Goal: Task Accomplishment & Management: Manage account settings

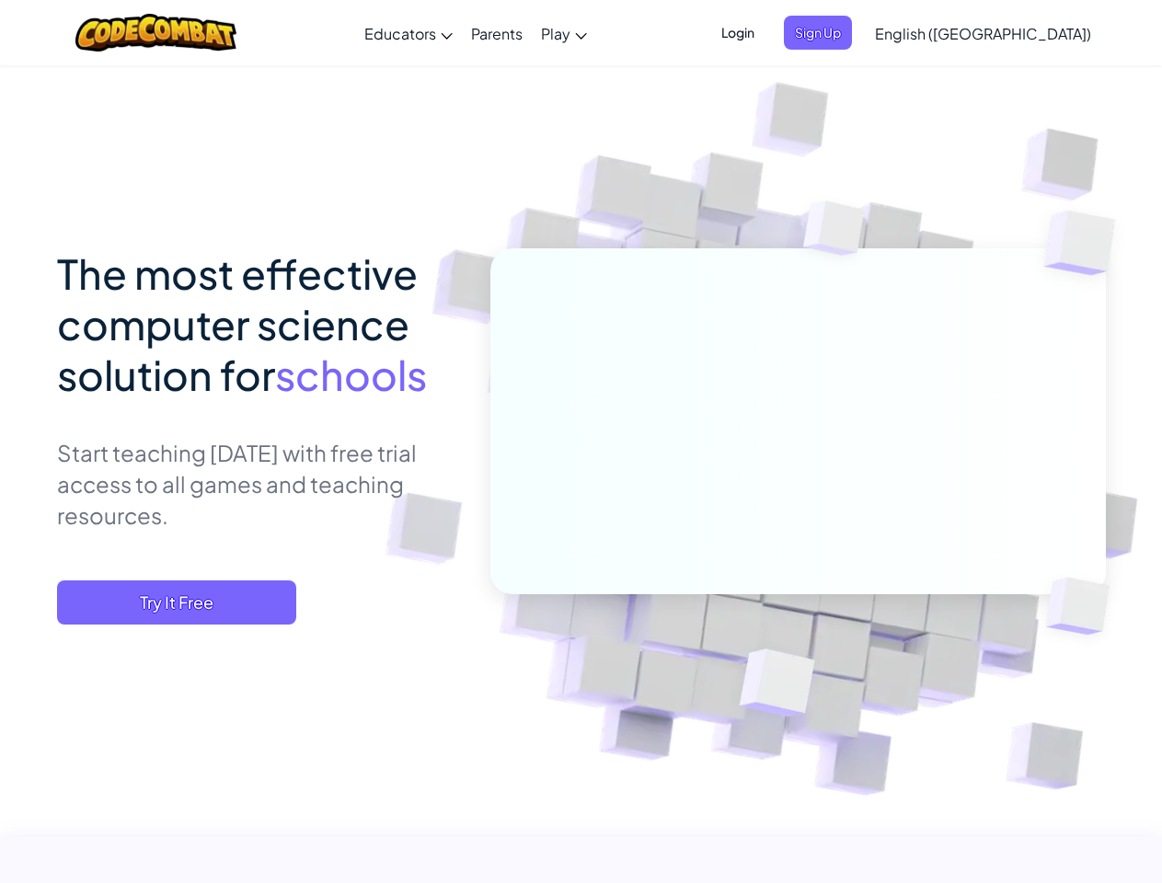
click at [766, 32] on span "Login" at bounding box center [737, 33] width 55 height 34
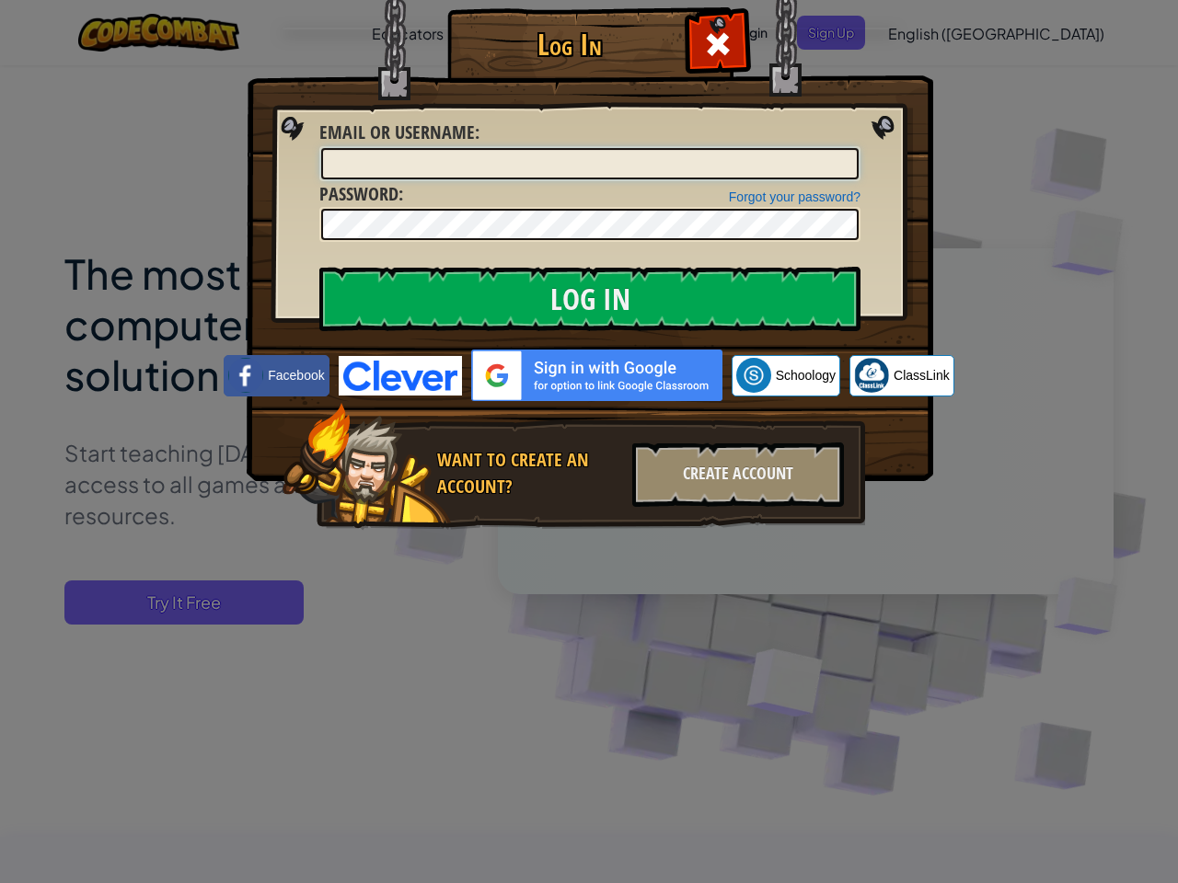
click at [848, 148] on input "Email or Username :" at bounding box center [589, 163] width 537 height 31
click at [930, 32] on div "Log In Unknown Error Email or Username : Forgot your password? Password : Log I…" at bounding box center [589, 441] width 1178 height 883
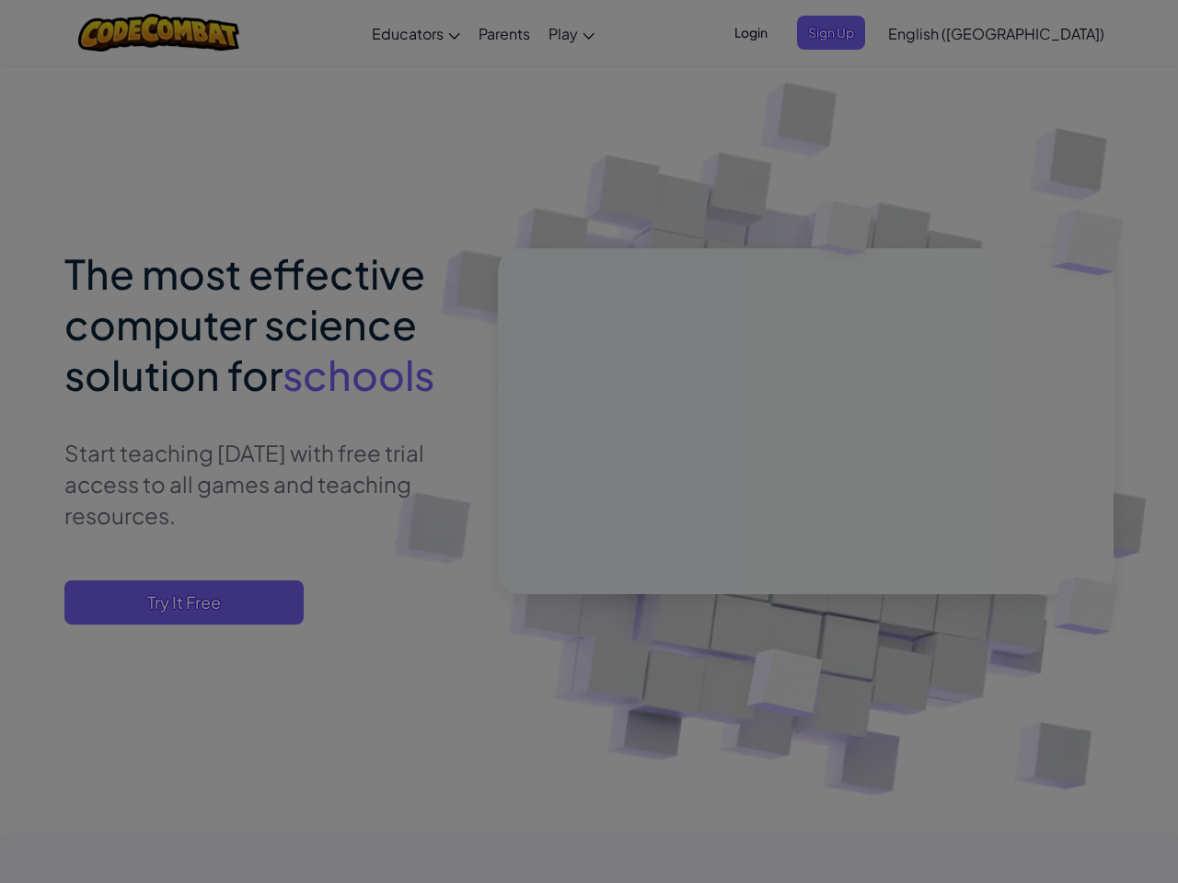
click at [930, 32] on div "Log In Unknown Error Email or Username : Forgot your password? Password : Log I…" at bounding box center [589, 441] width 1178 height 883
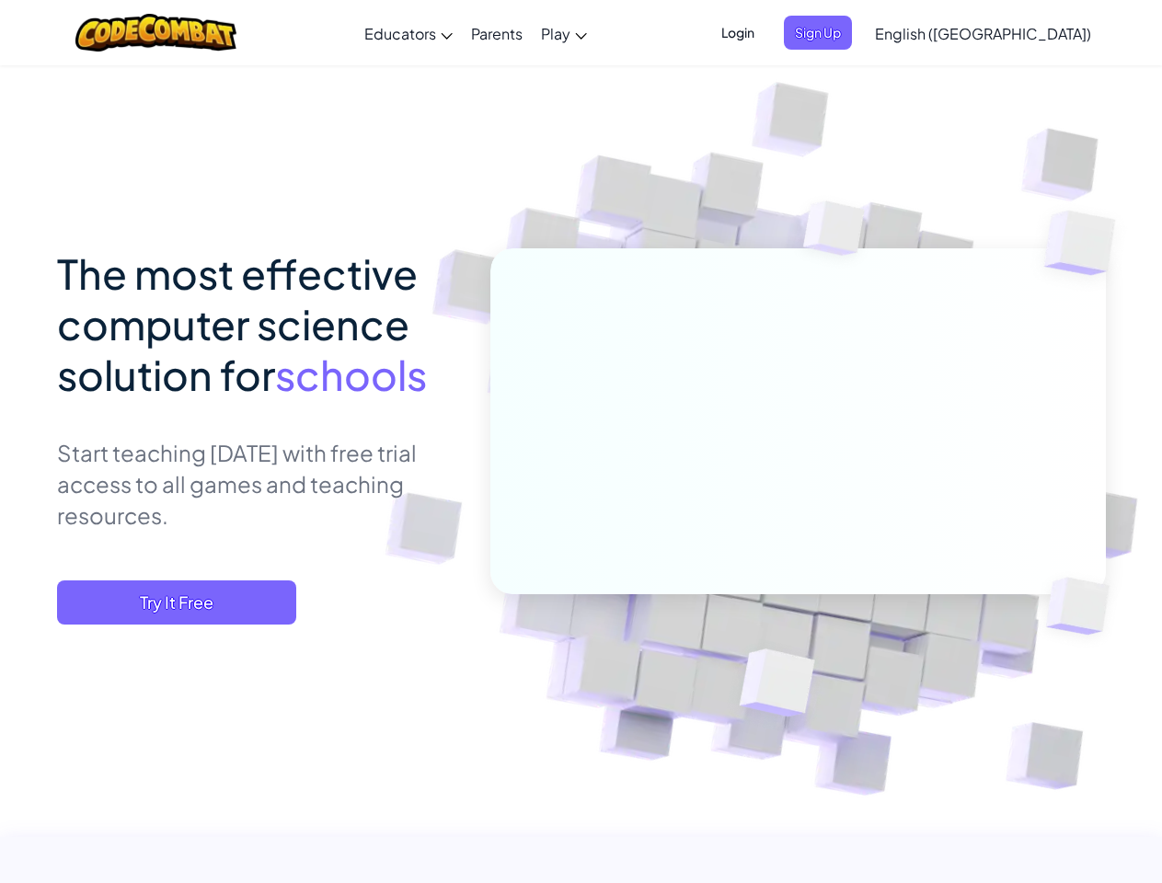
click at [177, 603] on span "Try It Free" at bounding box center [176, 603] width 239 height 44
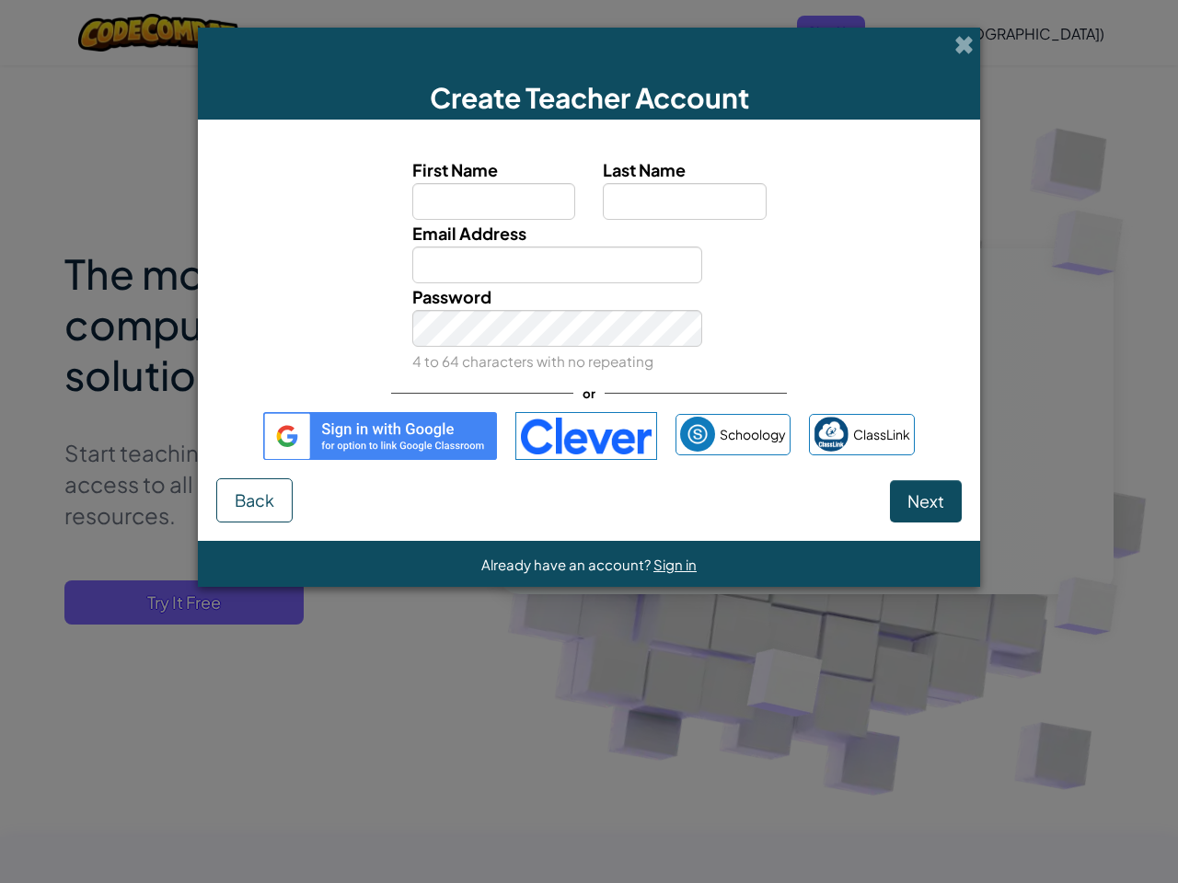
click at [177, 603] on div "Create Teacher Account First Name Last Name Email Address Password 4 to 64 char…" at bounding box center [589, 441] width 1178 height 883
